Goal: Task Accomplishment & Management: Complete application form

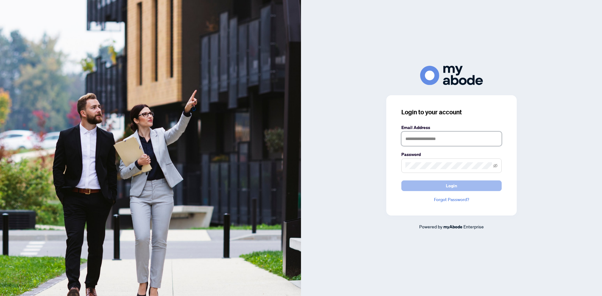
type input "**********"
click at [448, 186] on span "Login" at bounding box center [451, 186] width 11 height 10
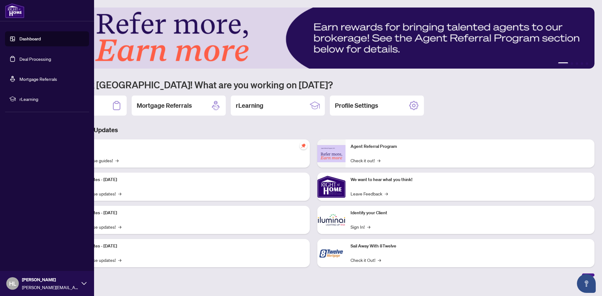
click at [36, 59] on link "Deal Processing" at bounding box center [35, 59] width 32 height 6
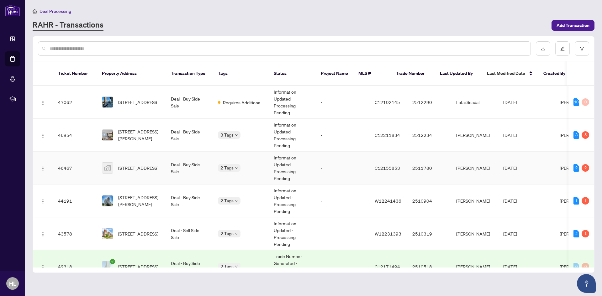
click at [139, 165] on span "[STREET_ADDRESS]" at bounding box center [138, 168] width 40 height 7
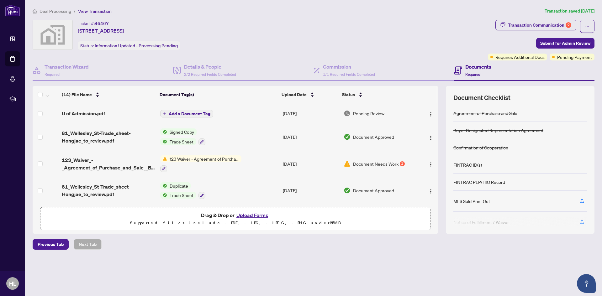
click at [248, 216] on button "Upload Forms" at bounding box center [252, 215] width 35 height 8
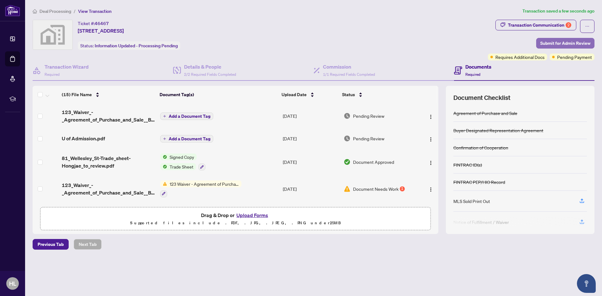
click at [556, 43] on span "Submit for Admin Review" at bounding box center [565, 43] width 50 height 10
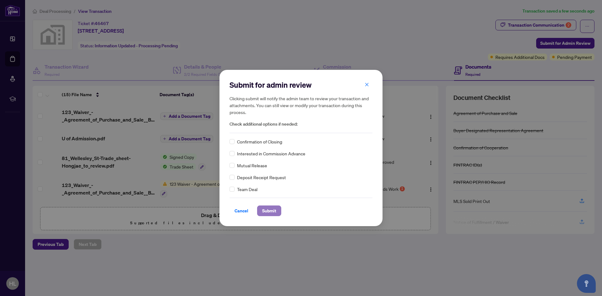
click at [267, 210] on span "Submit" at bounding box center [269, 211] width 14 height 10
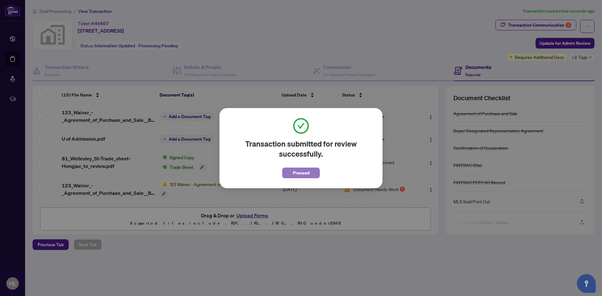
click at [299, 175] on span "Proceed" at bounding box center [301, 173] width 17 height 10
